Goal: Transaction & Acquisition: Purchase product/service

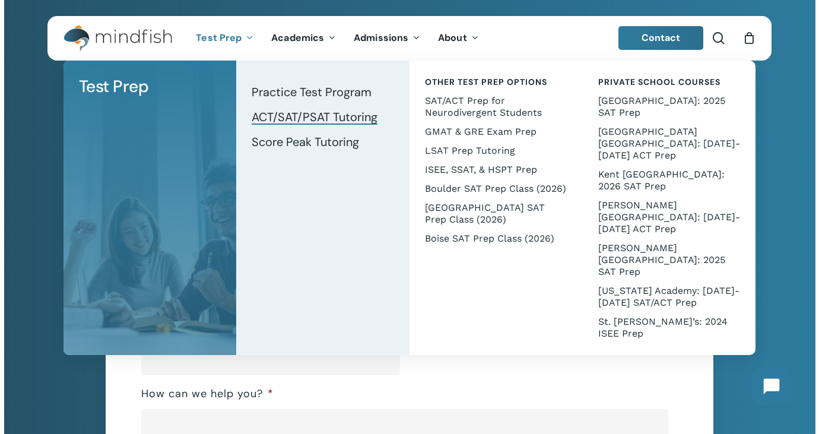
click at [300, 114] on span "ACT/SAT/PSAT Tutoring" at bounding box center [315, 116] width 126 height 15
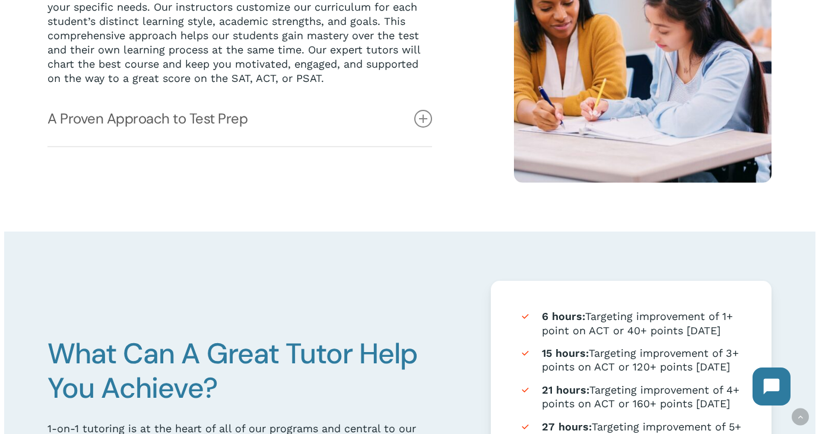
scroll to position [430, 0]
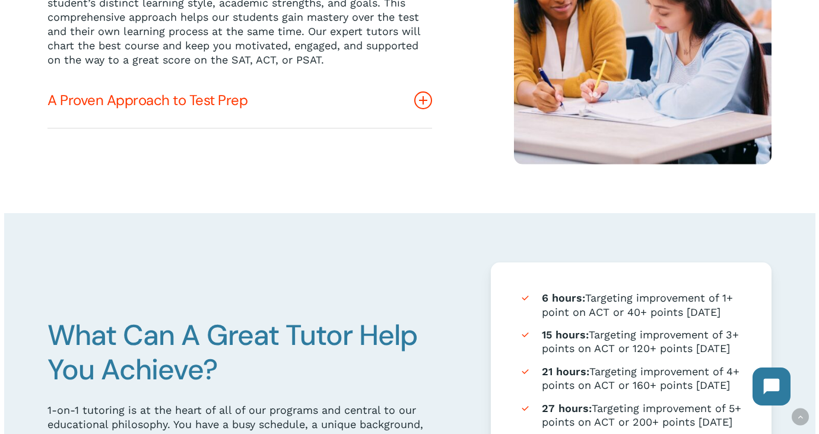
click at [422, 96] on icon at bounding box center [423, 100] width 18 height 18
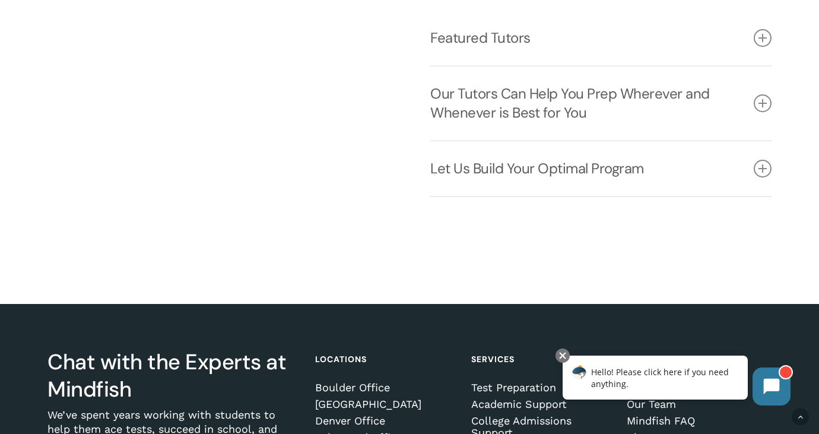
scroll to position [1603, 0]
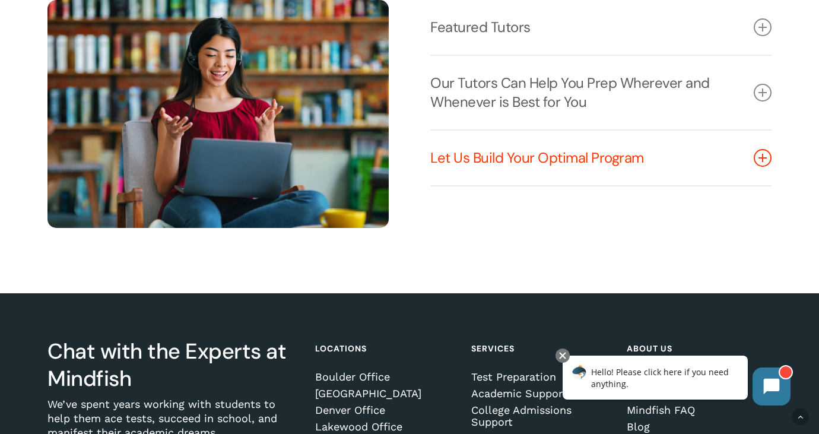
click at [490, 185] on link "Let Us Build Your Optimal Program" at bounding box center [600, 158] width 341 height 55
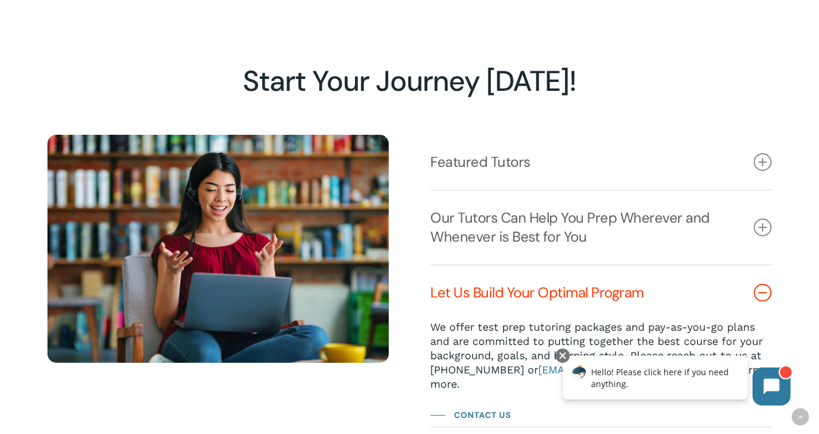
scroll to position [1467, 0]
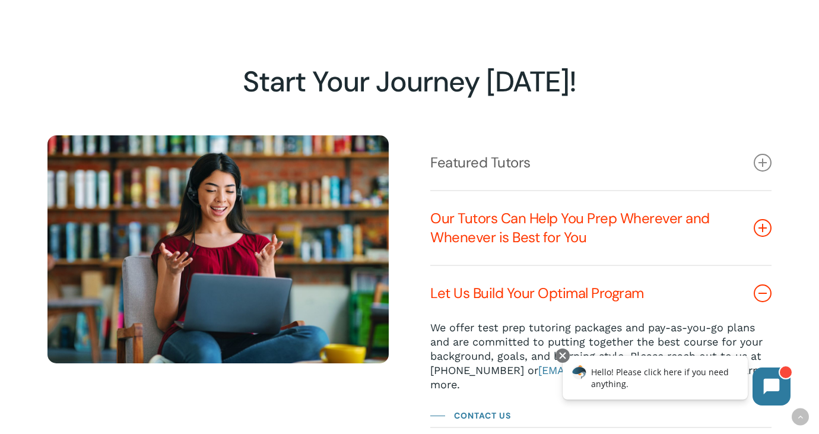
click at [487, 261] on link "Our Tutors Can Help You Prep Wherever and Whenever is Best for You" at bounding box center [600, 228] width 341 height 74
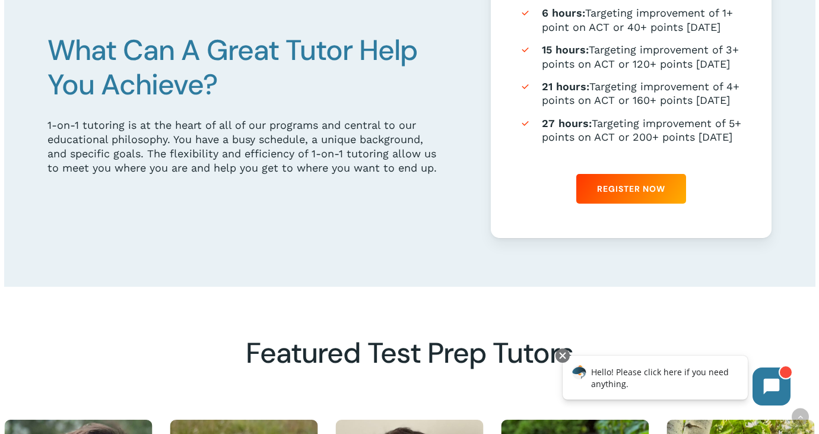
scroll to position [744, 0]
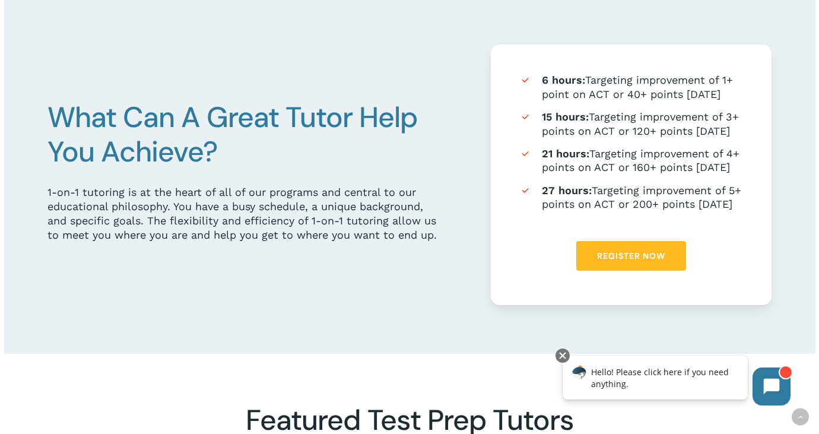
click at [628, 262] on span "Register Now" at bounding box center [631, 256] width 68 height 12
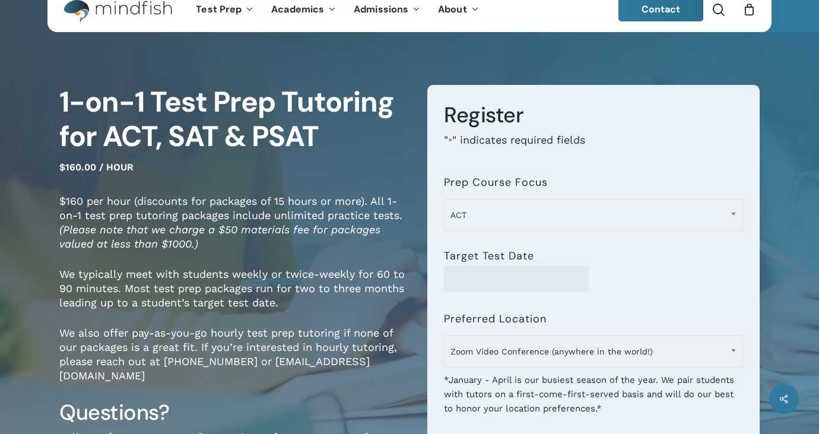
scroll to position [36, 0]
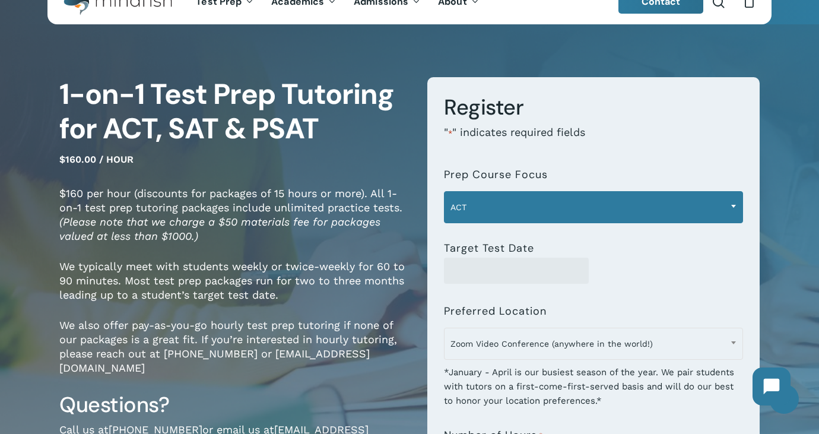
click at [601, 212] on span "ACT" at bounding box center [594, 207] width 298 height 25
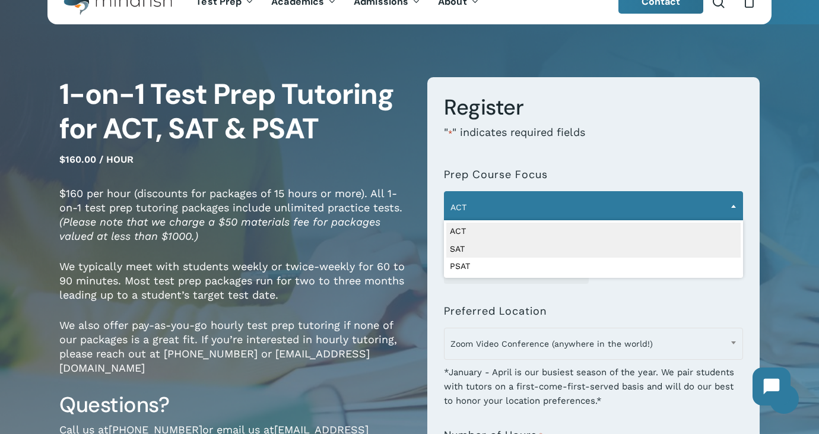
select select "***"
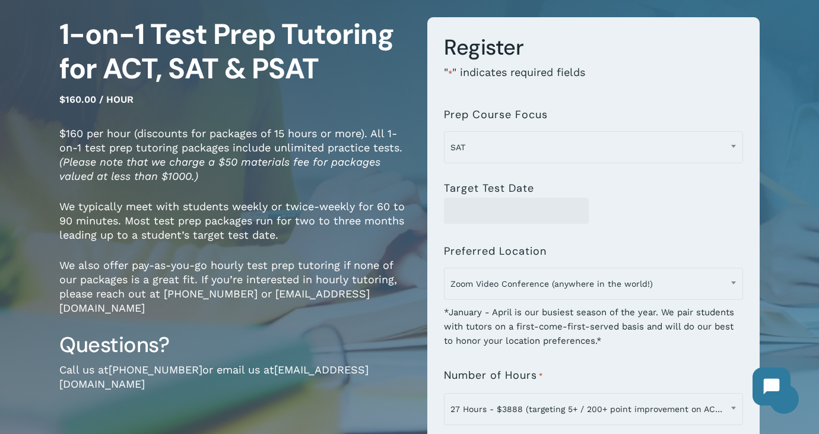
scroll to position [97, 0]
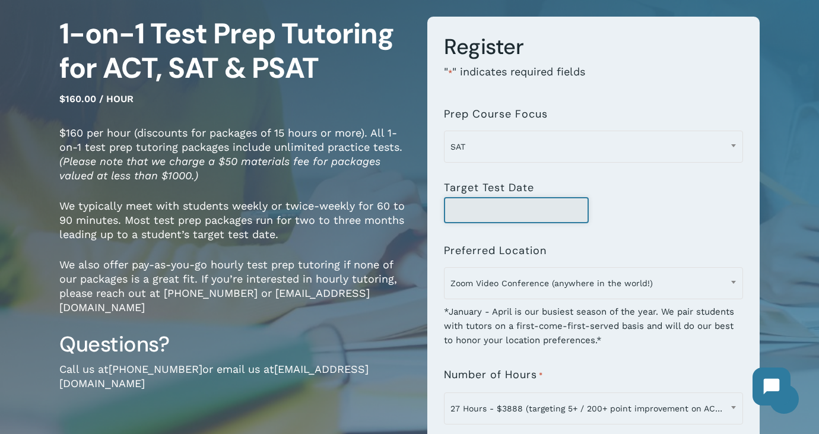
click at [568, 210] on input "Target Test Date" at bounding box center [516, 210] width 145 height 26
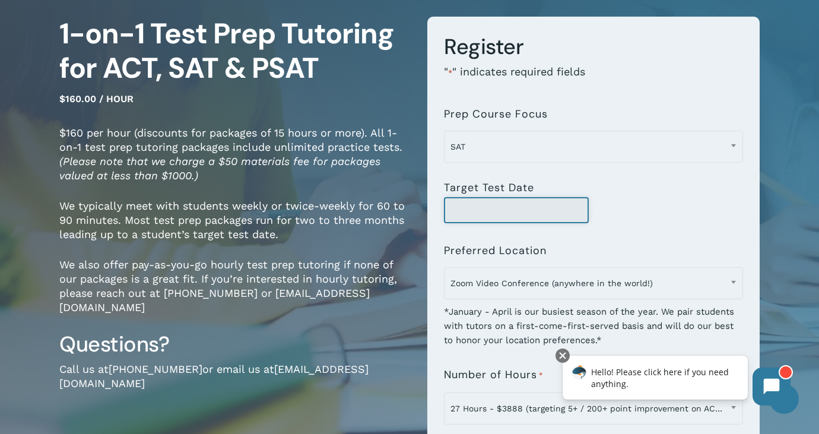
click at [572, 205] on input "Target Test Date" at bounding box center [516, 210] width 145 height 26
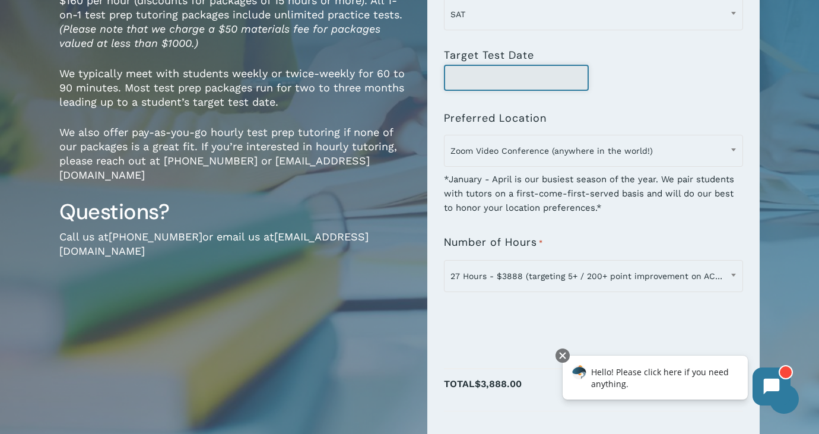
scroll to position [230, 0]
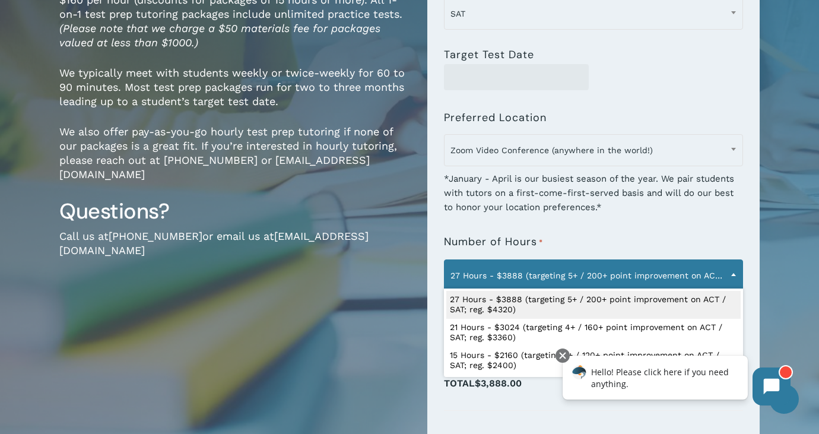
click at [702, 276] on span "27 Hours - $3888 (targeting 5+ / 200+ point improvement on ACT / SAT; reg. $432…" at bounding box center [594, 275] width 298 height 25
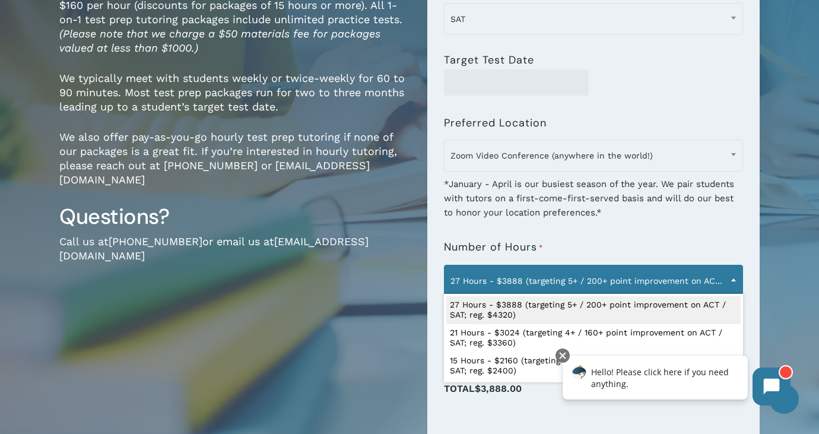
scroll to position [0, 0]
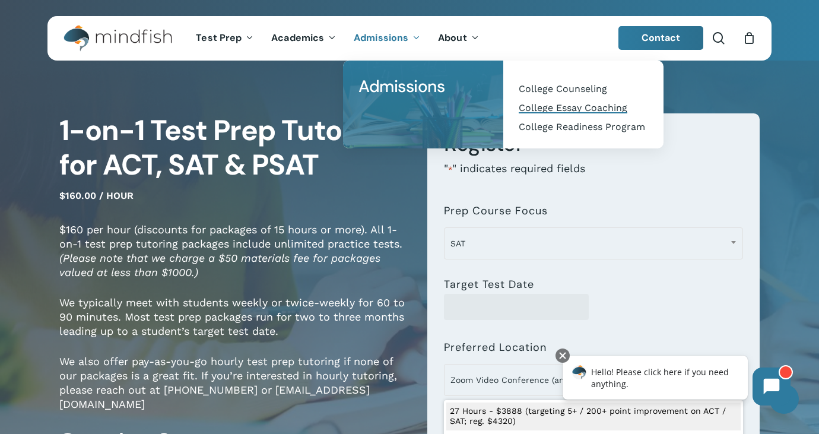
click at [553, 109] on span "College Essay Coaching" at bounding box center [573, 107] width 109 height 11
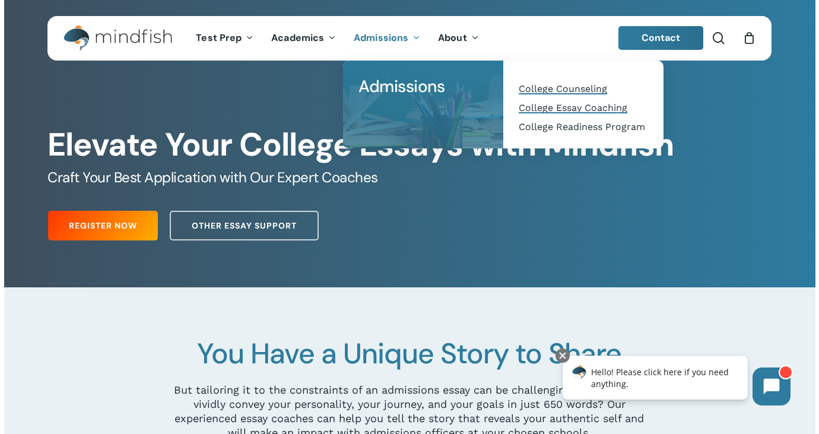
click at [571, 88] on span "College Counseling" at bounding box center [563, 88] width 88 height 11
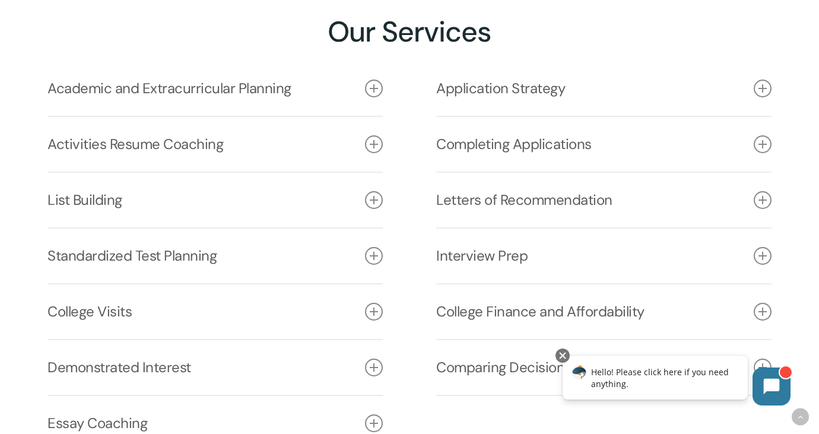
scroll to position [1674, 0]
click at [524, 258] on link "Interview Prep" at bounding box center [603, 255] width 335 height 55
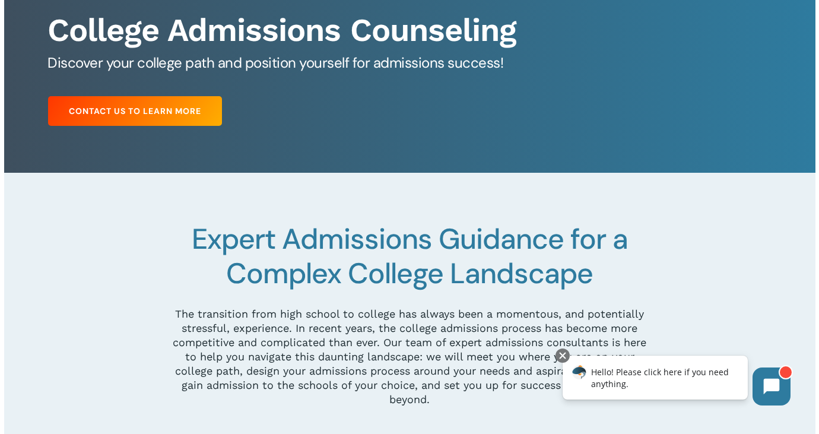
scroll to position [0, 0]
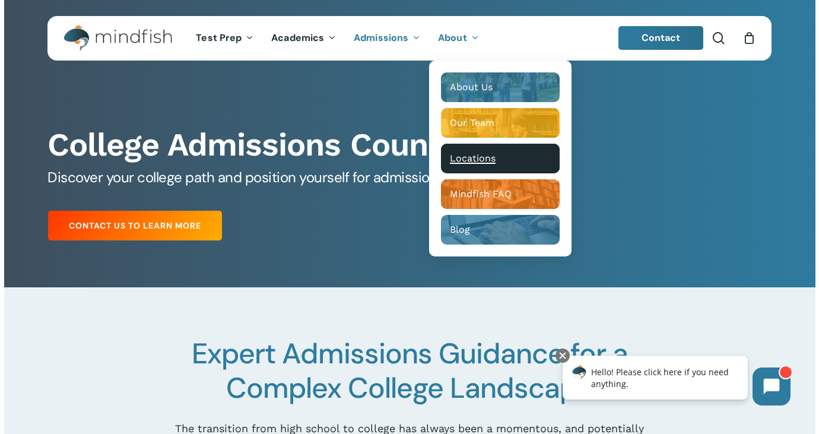
click at [467, 151] on div "Main Menu" at bounding box center [500, 159] width 119 height 30
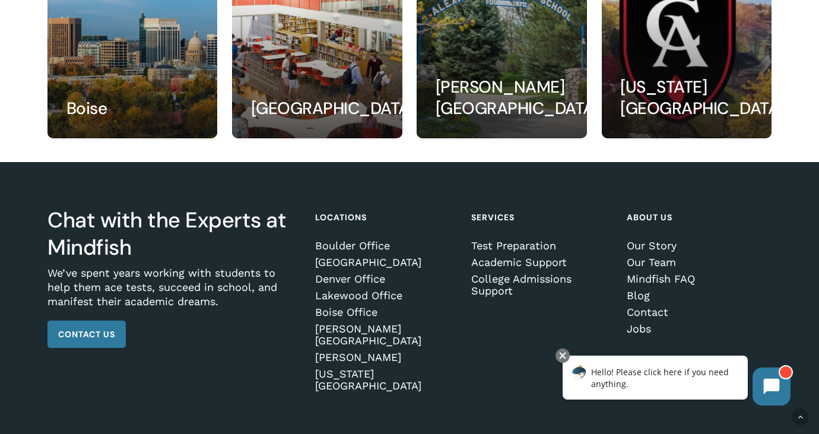
scroll to position [468, 0]
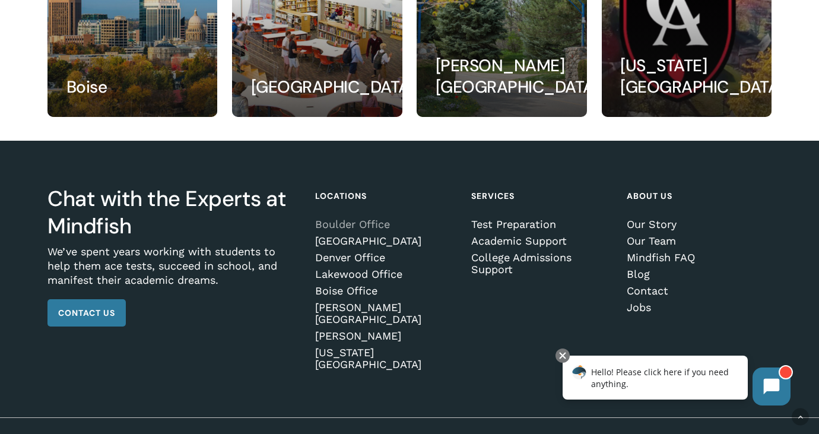
click at [362, 224] on link "Boulder Office" at bounding box center [385, 225] width 141 height 12
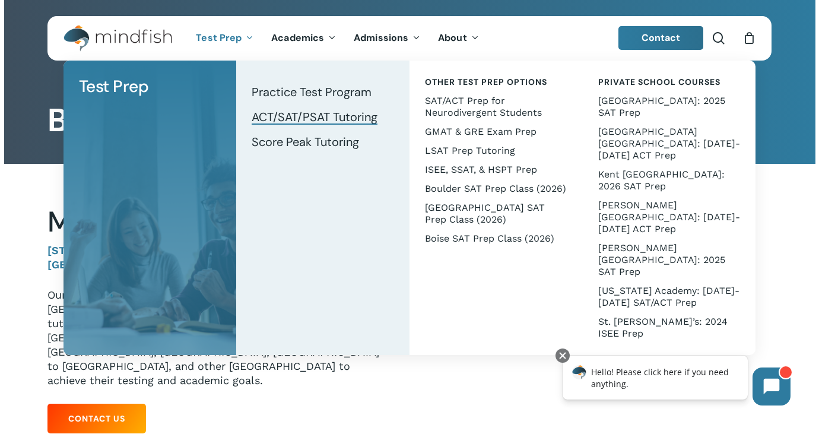
click at [274, 118] on span "ACT/SAT/PSAT Tutoring" at bounding box center [315, 116] width 126 height 15
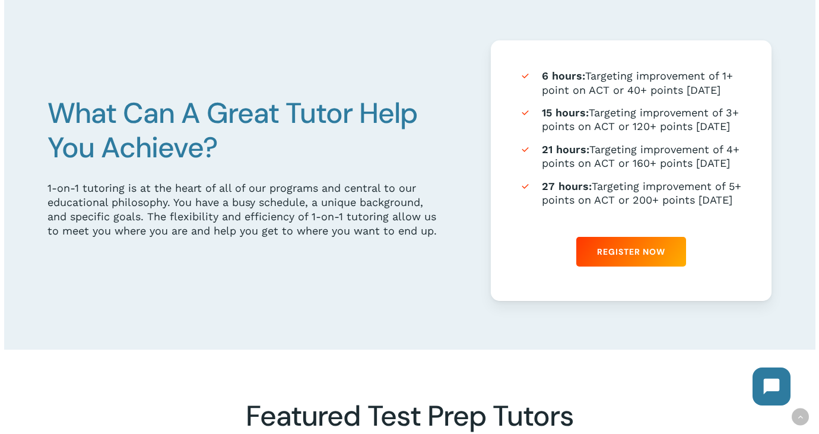
scroll to position [653, 0]
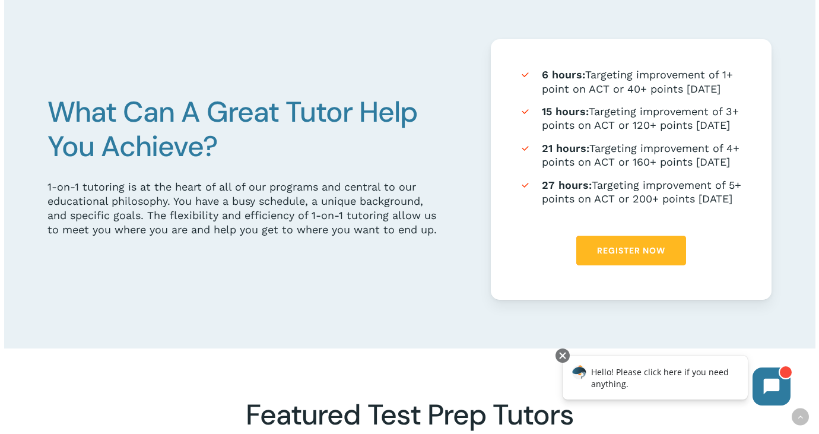
click at [606, 265] on link "Register Now" at bounding box center [632, 251] width 110 height 30
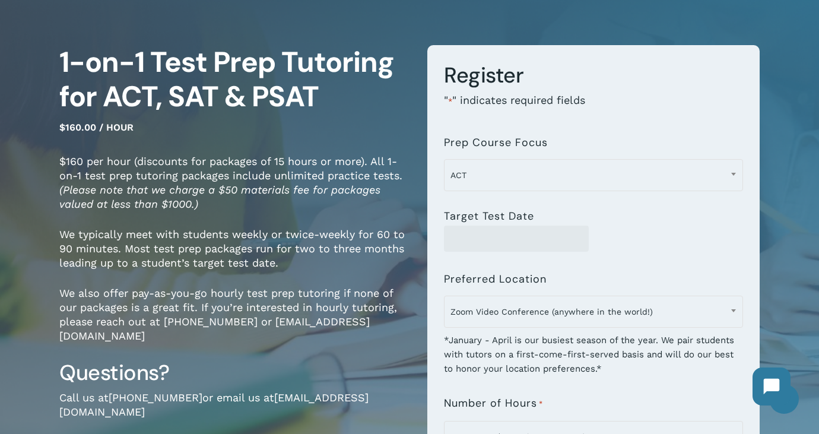
scroll to position [72, 0]
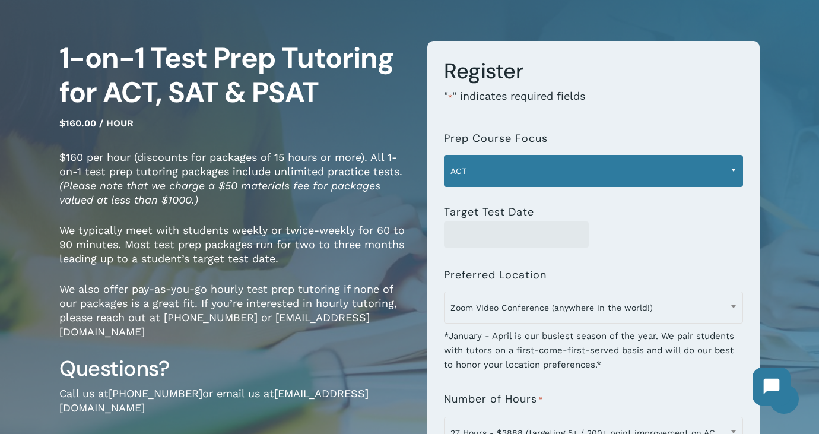
click at [574, 172] on span "ACT" at bounding box center [594, 171] width 298 height 25
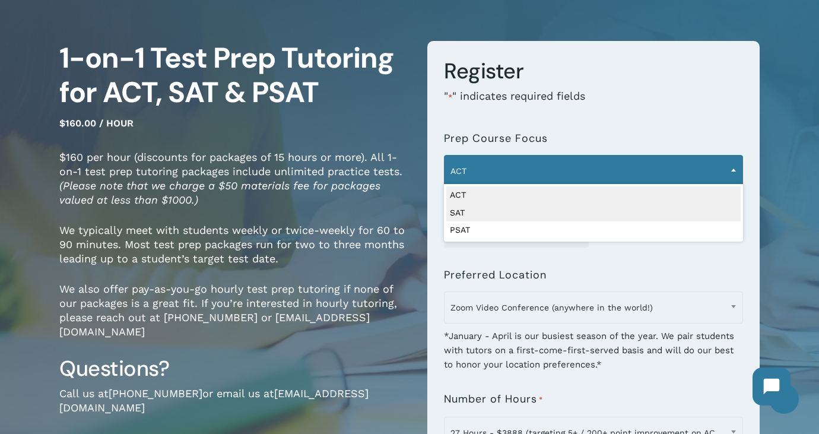
select select "***"
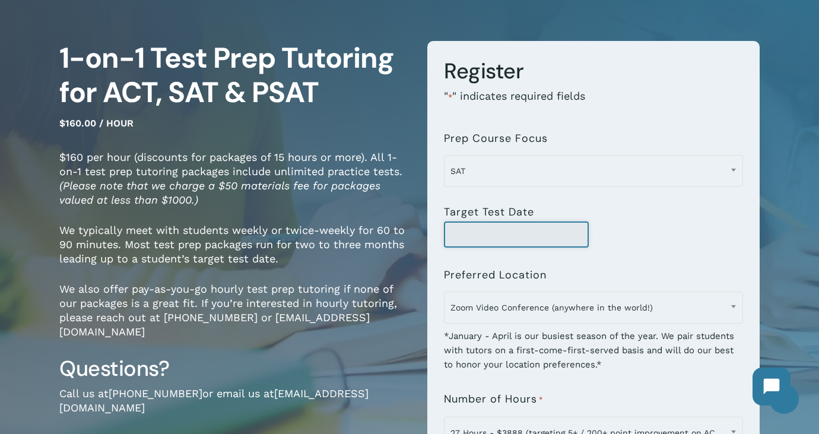
click at [536, 238] on input "Target Test Date" at bounding box center [516, 234] width 145 height 26
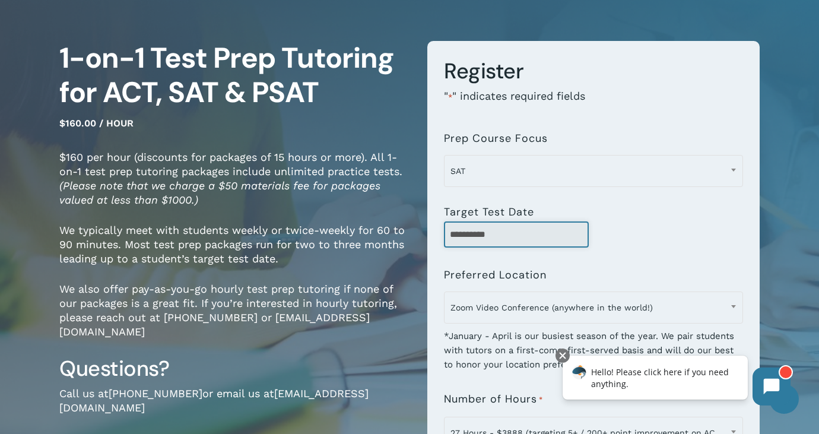
click at [480, 234] on input "**********" at bounding box center [516, 234] width 145 height 26
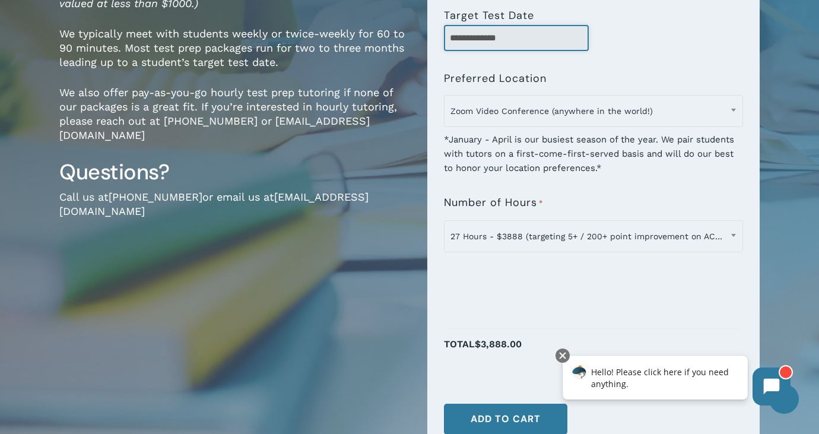
scroll to position [270, 0]
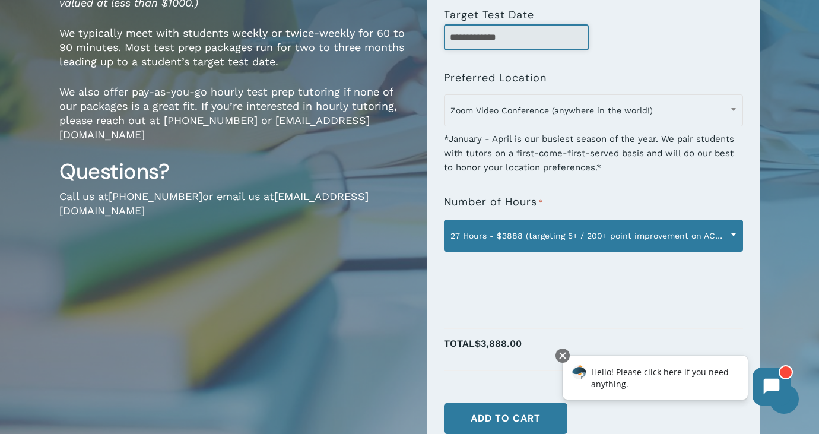
type input "**********"
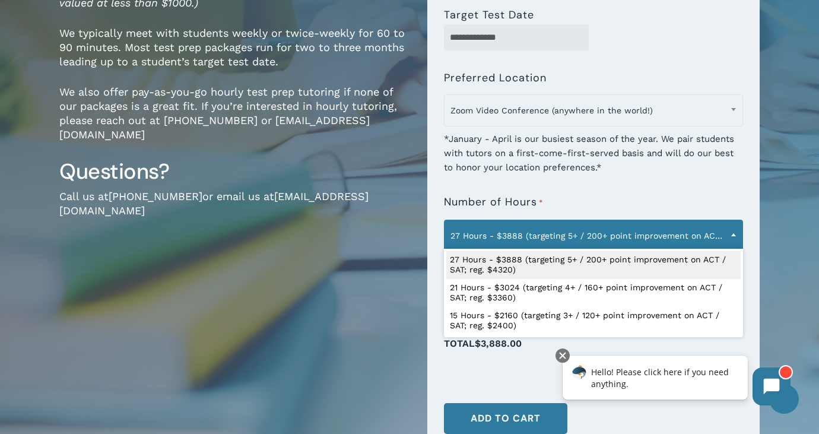
click at [654, 237] on span "27 Hours - $3888 (targeting 5+ / 200+ point improvement on ACT / SAT; reg. $432…" at bounding box center [594, 235] width 298 height 25
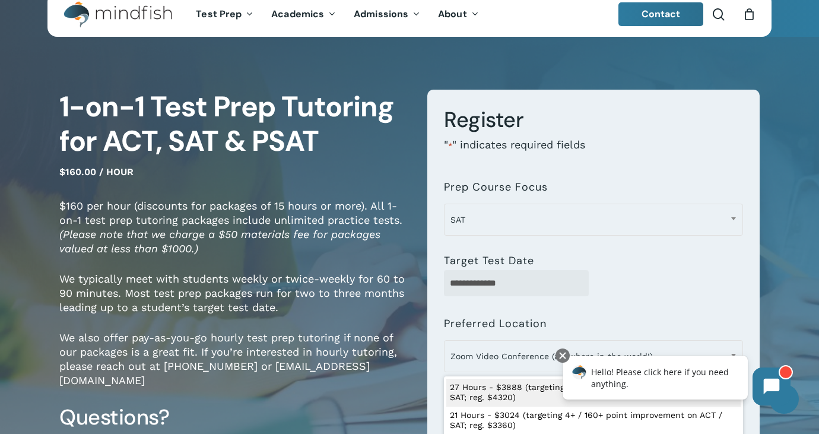
scroll to position [0, 0]
